Goal: Check status: Check status

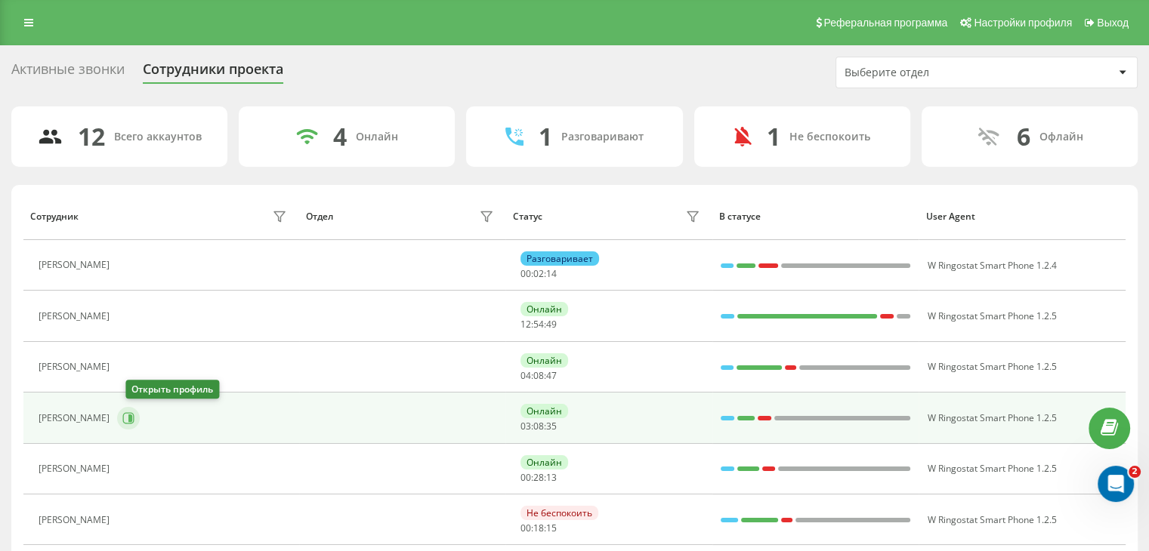
click at [134, 420] on icon at bounding box center [128, 418] width 12 height 12
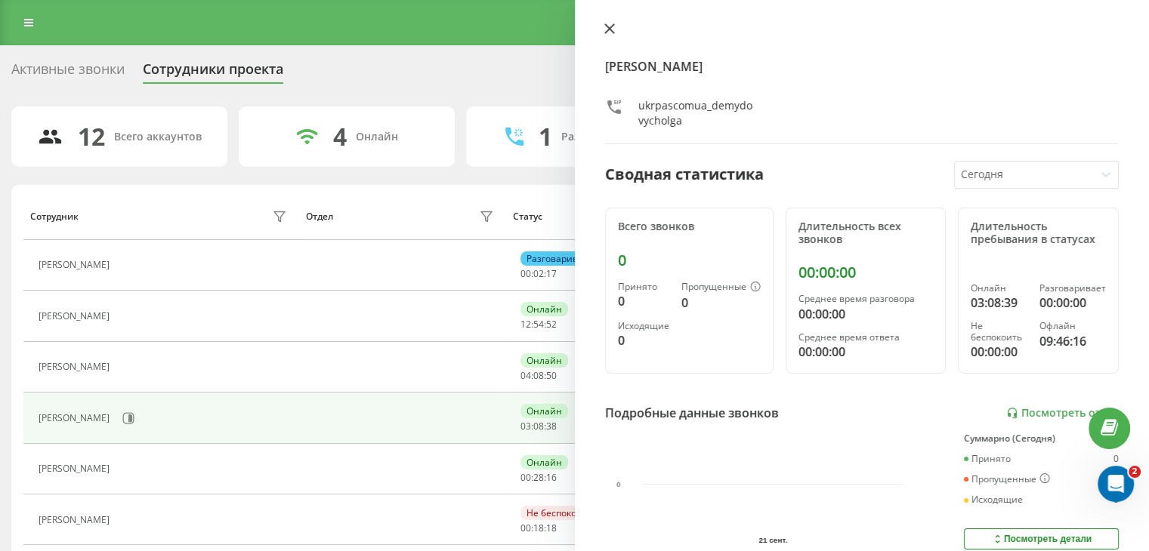
click at [605, 30] on icon at bounding box center [609, 28] width 11 height 11
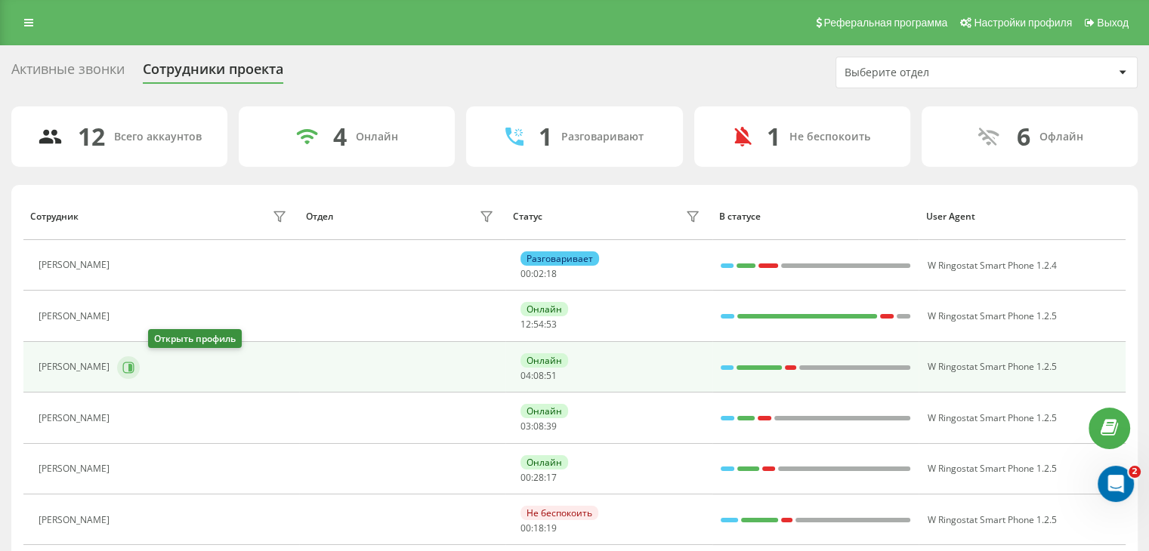
click at [132, 368] on icon at bounding box center [130, 367] width 4 height 8
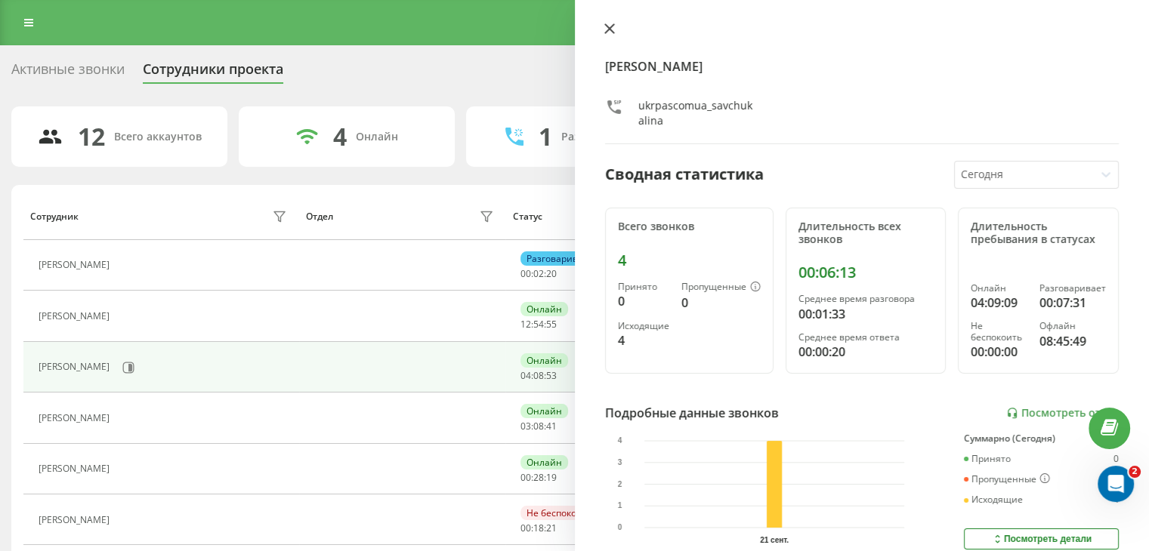
click at [605, 31] on icon at bounding box center [608, 28] width 9 height 9
